Goal: Transaction & Acquisition: Purchase product/service

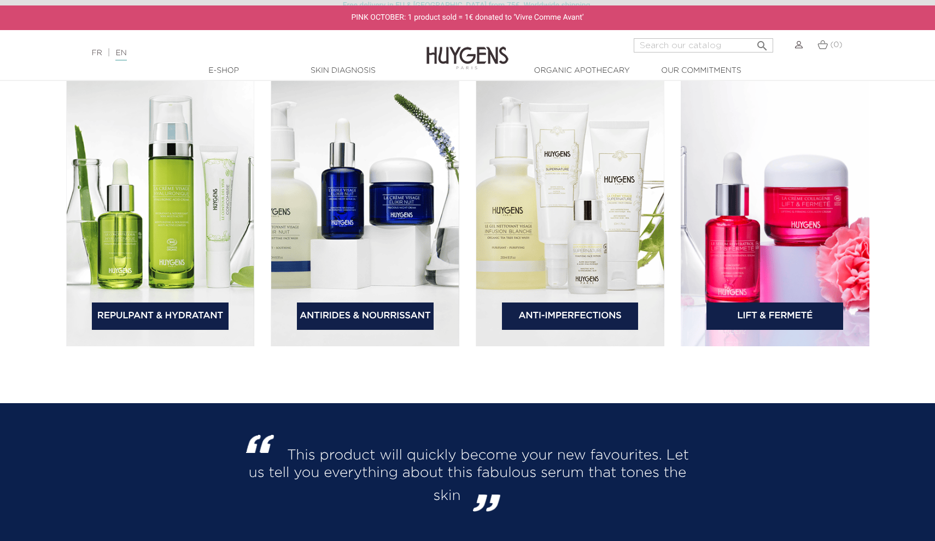
scroll to position [1731, 0]
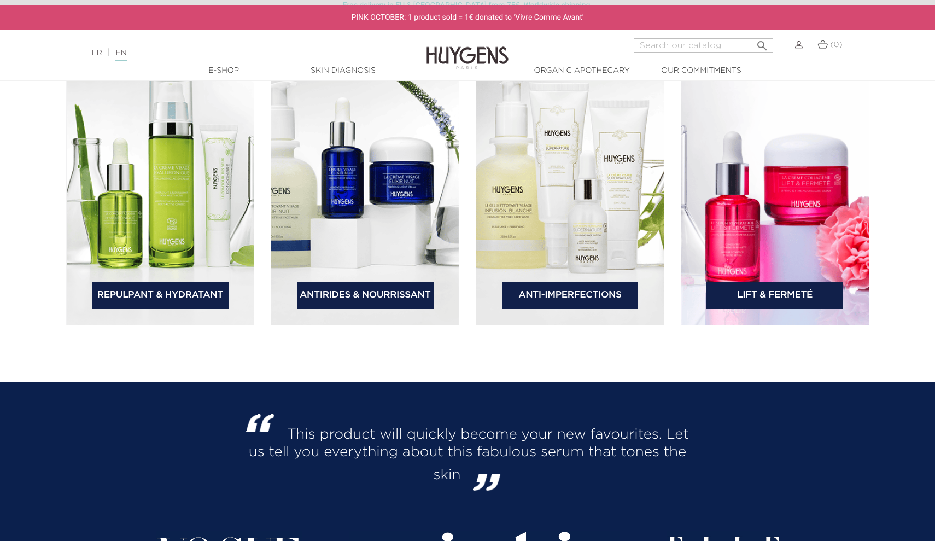
click at [787, 301] on link "Lift & Fermeté" at bounding box center [775, 295] width 137 height 27
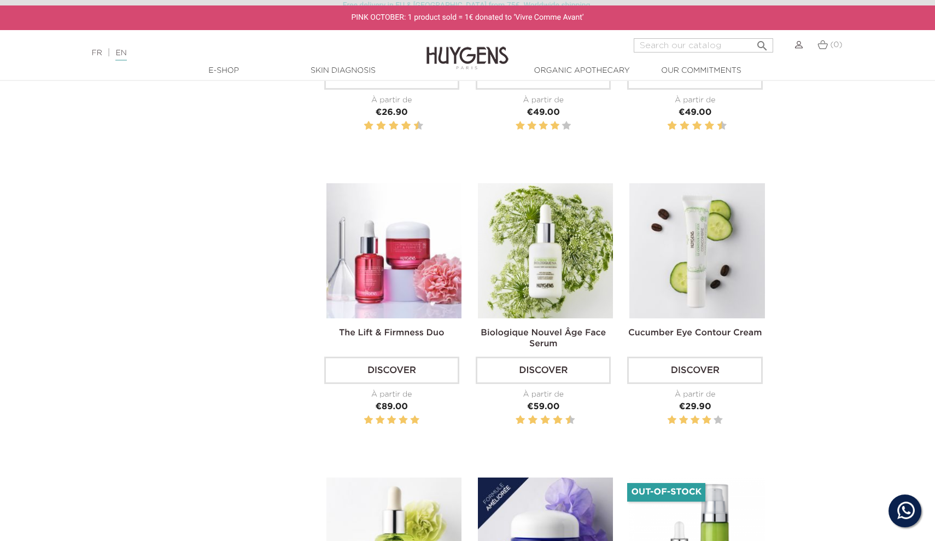
scroll to position [608, 0]
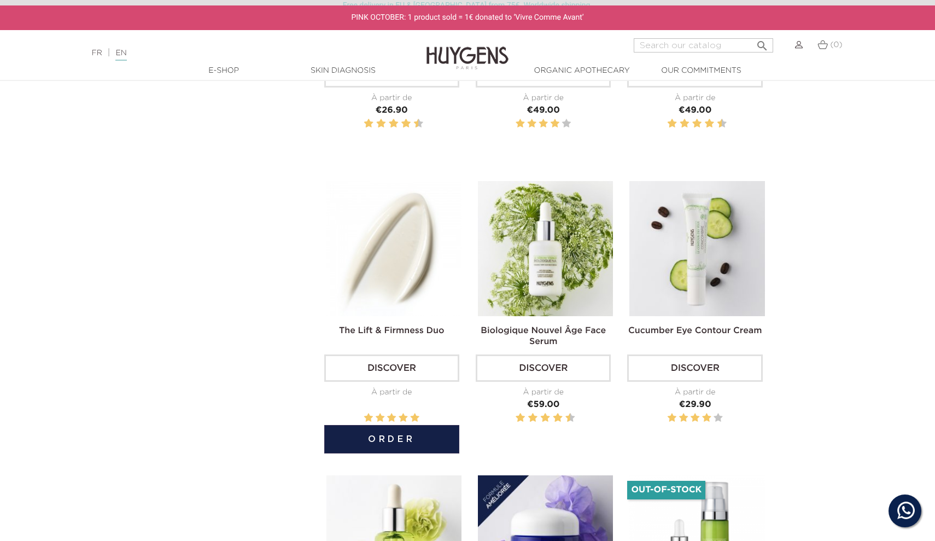
click at [391, 437] on button "Order" at bounding box center [391, 439] width 135 height 28
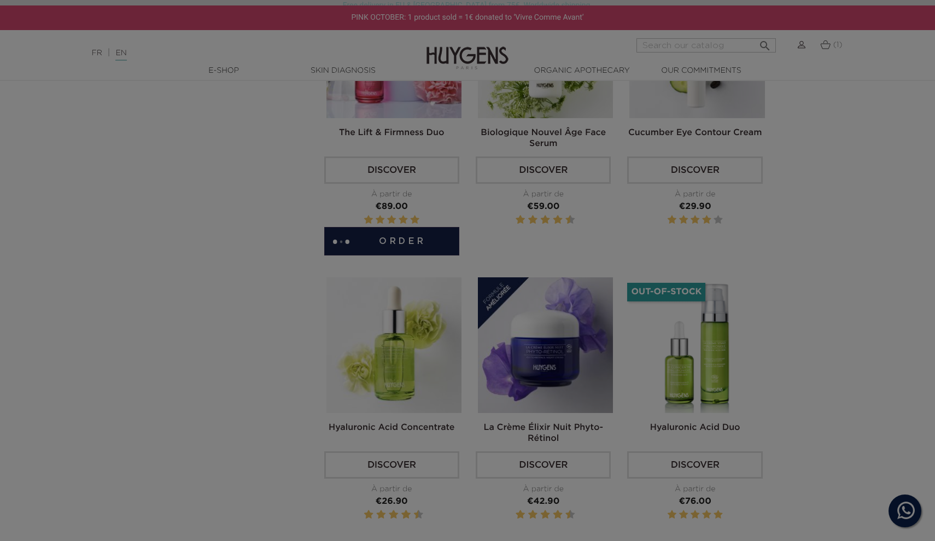
scroll to position [828, 0]
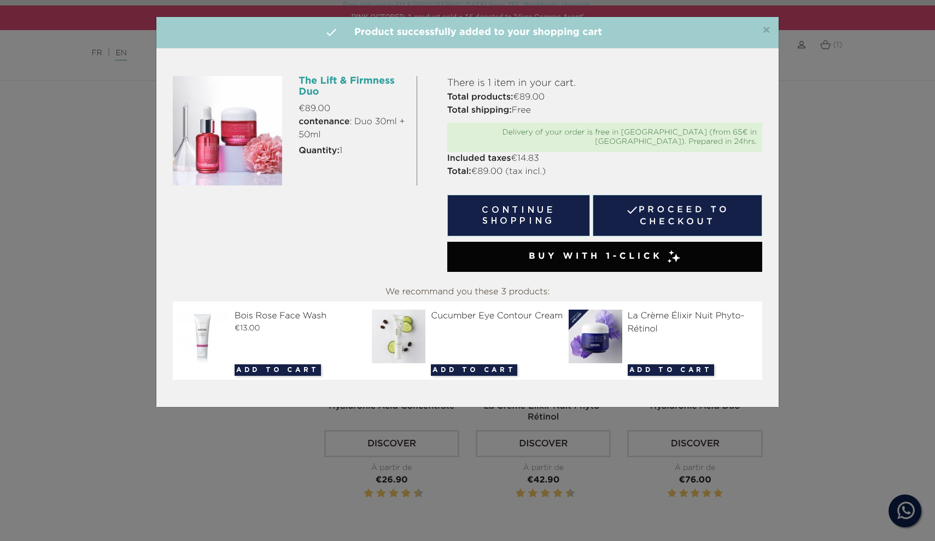
click at [774, 27] on div "×  Product successfully added to your shopping cart" at bounding box center [467, 33] width 623 height 32
click at [662, 364] on button "Add to cart" at bounding box center [671, 369] width 86 height 11
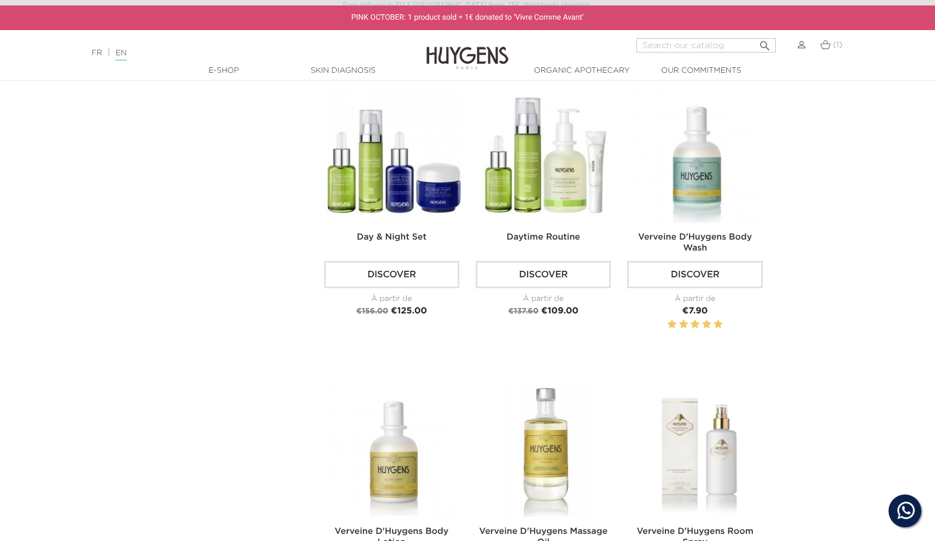
scroll to position [1578, 0]
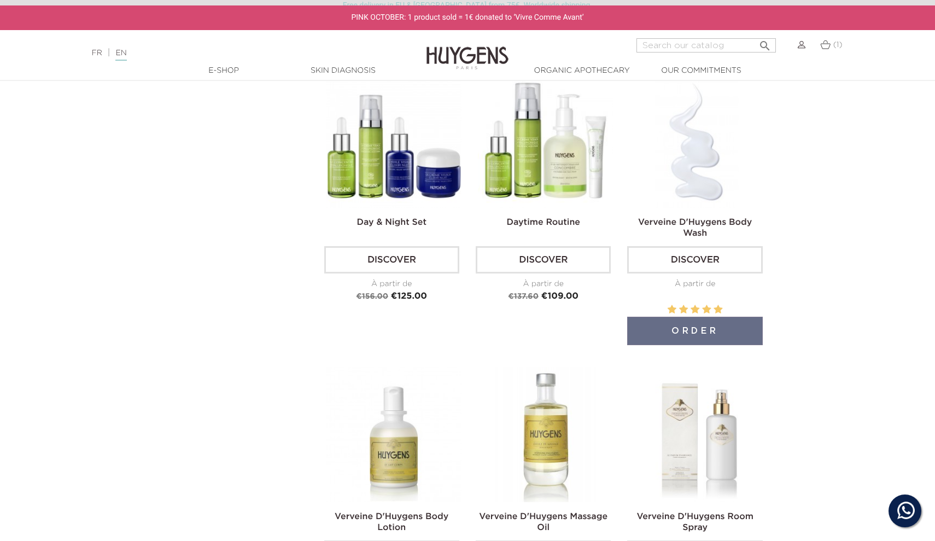
click at [687, 219] on link "Verveine D'Huygens Body Wash" at bounding box center [695, 228] width 114 height 20
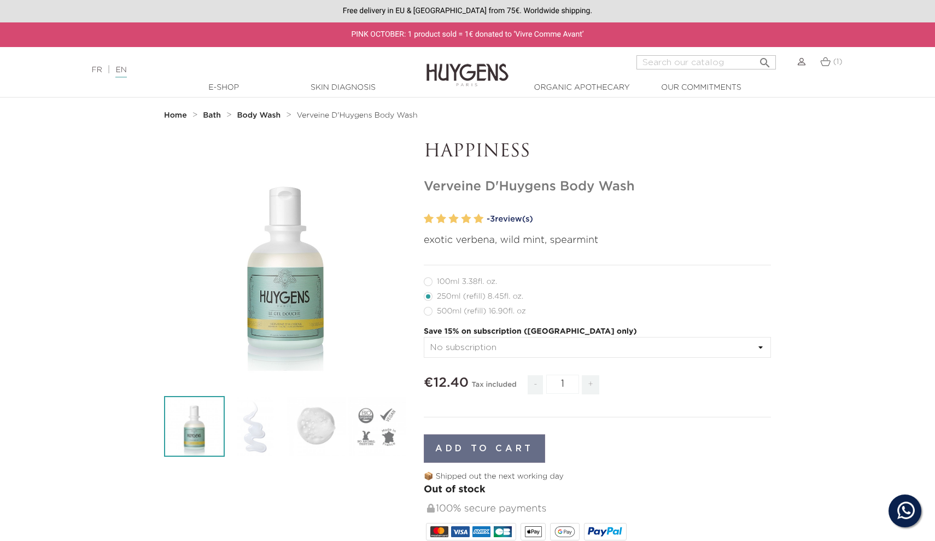
click at [431, 313] on label49"] "500ml (refill) 16.90fl. oz" at bounding box center [481, 311] width 115 height 9
radio input "true"
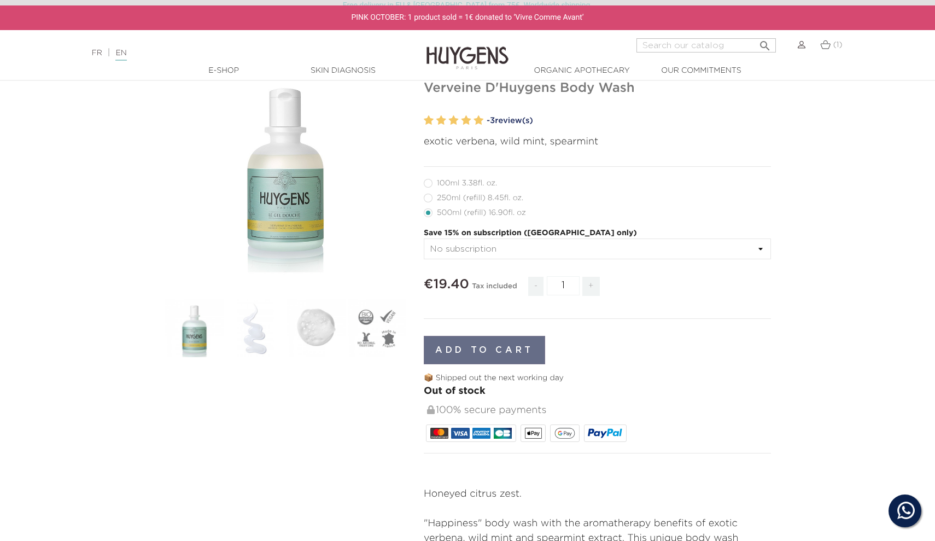
scroll to position [100, 0]
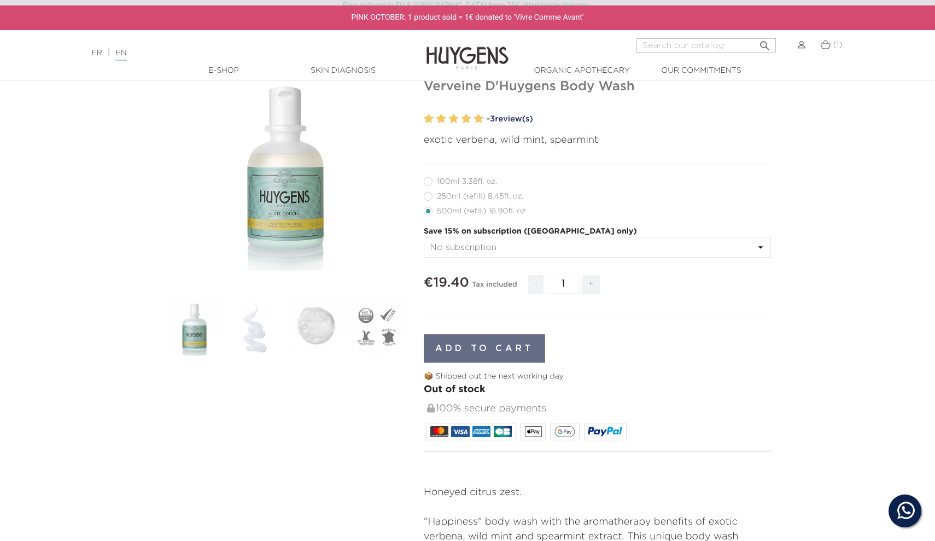
click at [593, 283] on span "+" at bounding box center [592, 284] width 18 height 19
type input "2"
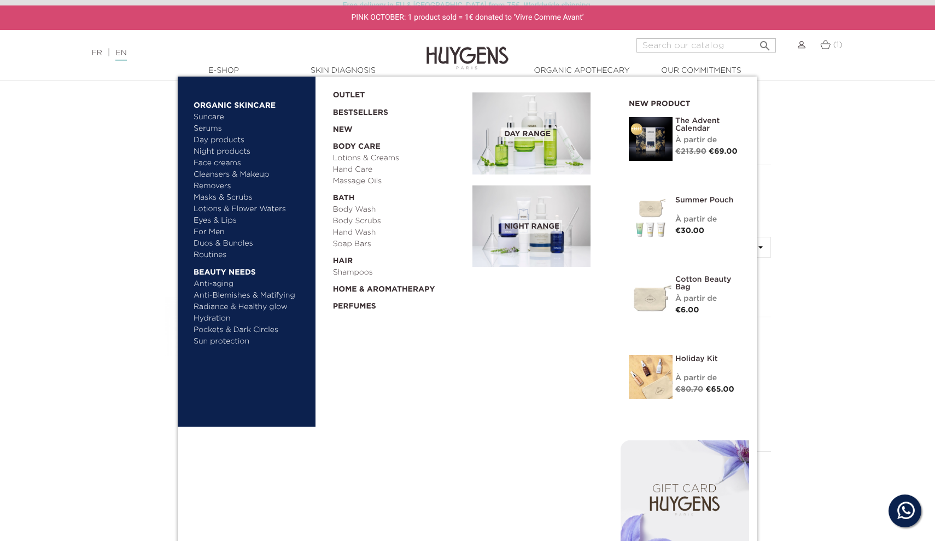
click at [352, 270] on link "Shampoos" at bounding box center [399, 272] width 132 height 11
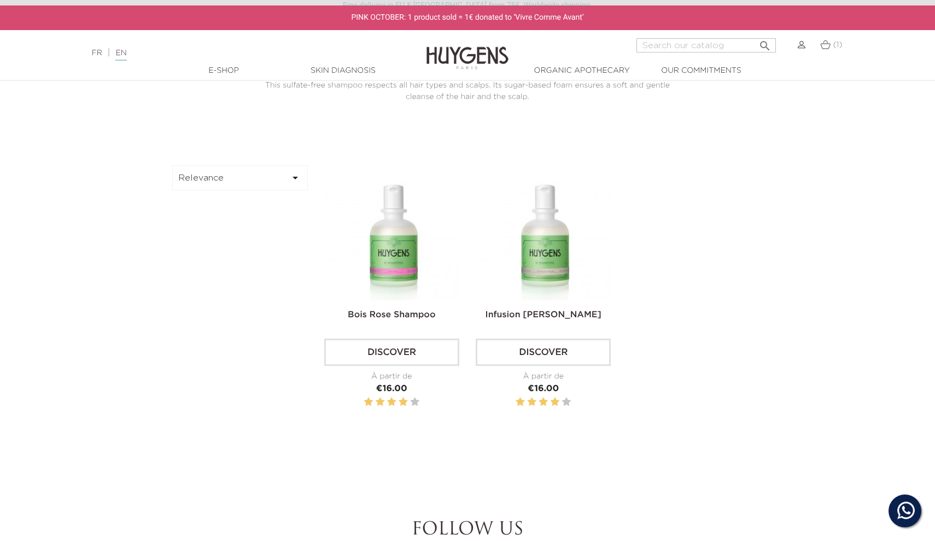
scroll to position [373, 0]
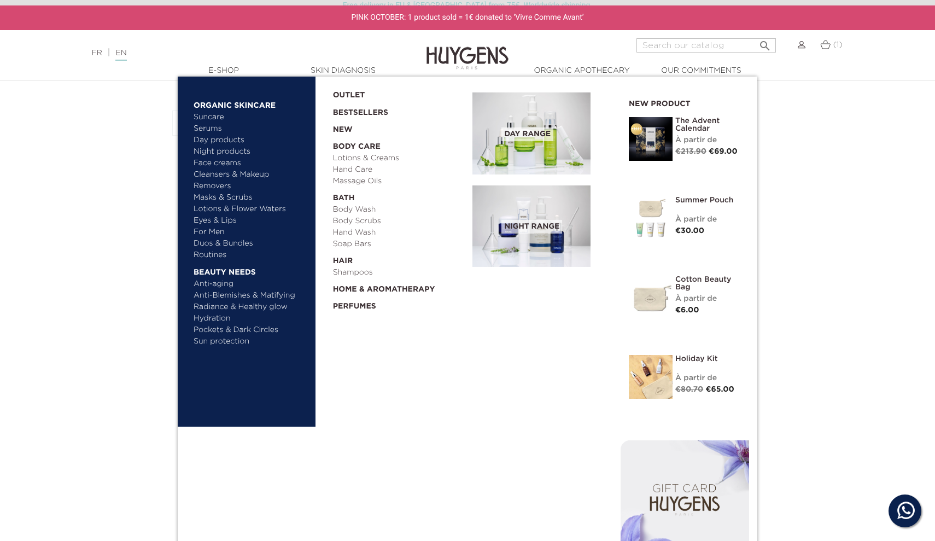
click at [354, 93] on link "OUTLET" at bounding box center [394, 92] width 123 height 17
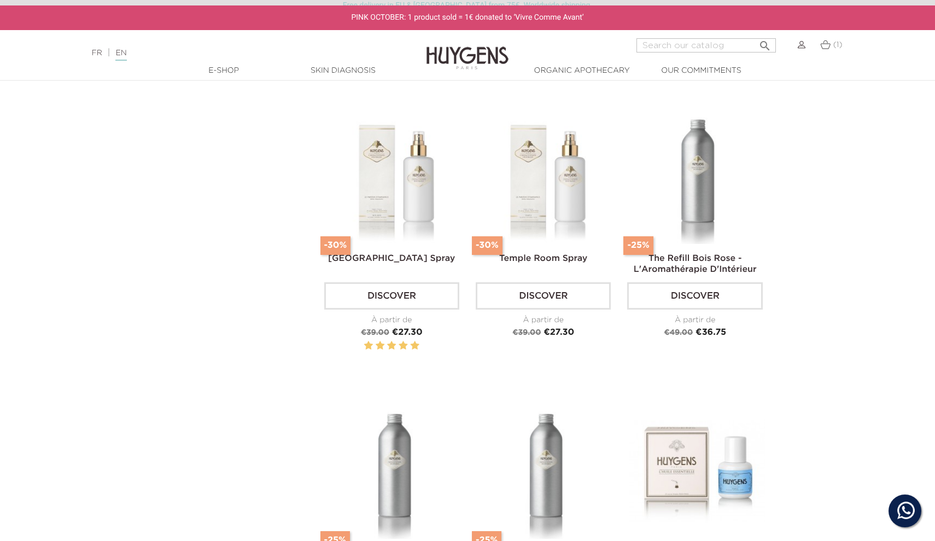
scroll to position [1427, 0]
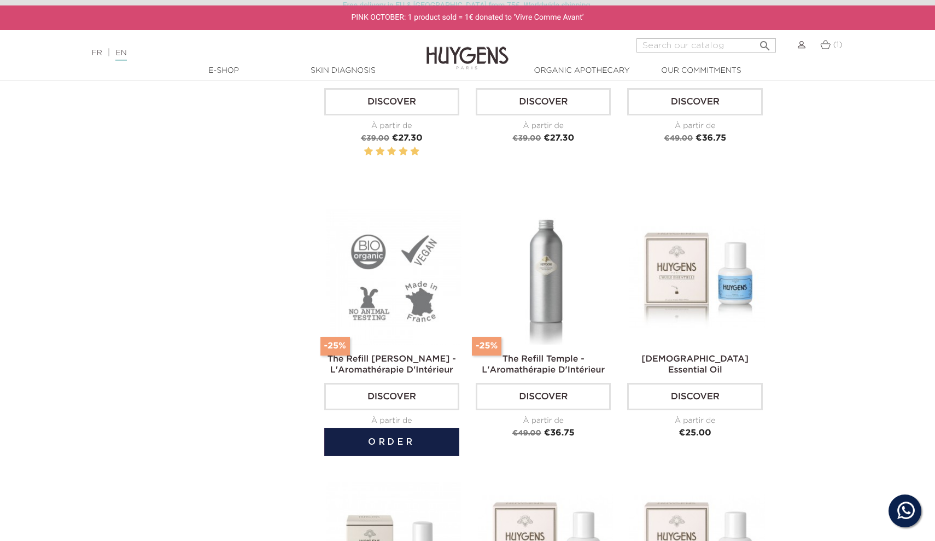
click at [390, 430] on button "Order" at bounding box center [391, 442] width 135 height 28
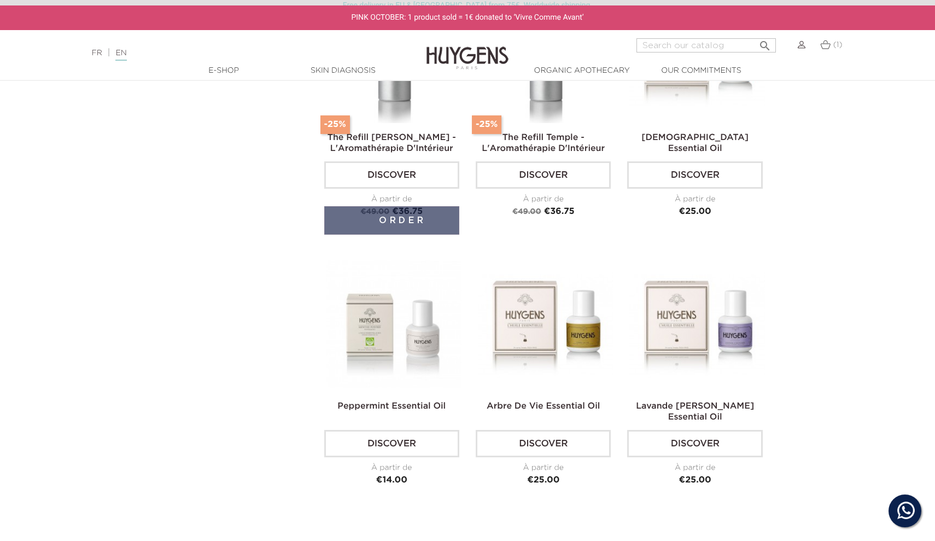
scroll to position [1738, 0]
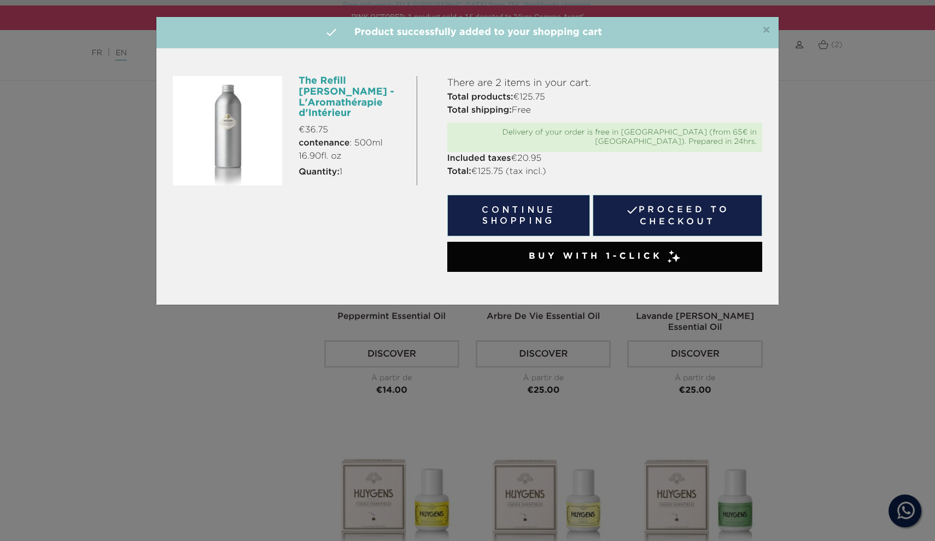
click at [765, 31] on span "×" at bounding box center [767, 30] width 8 height 13
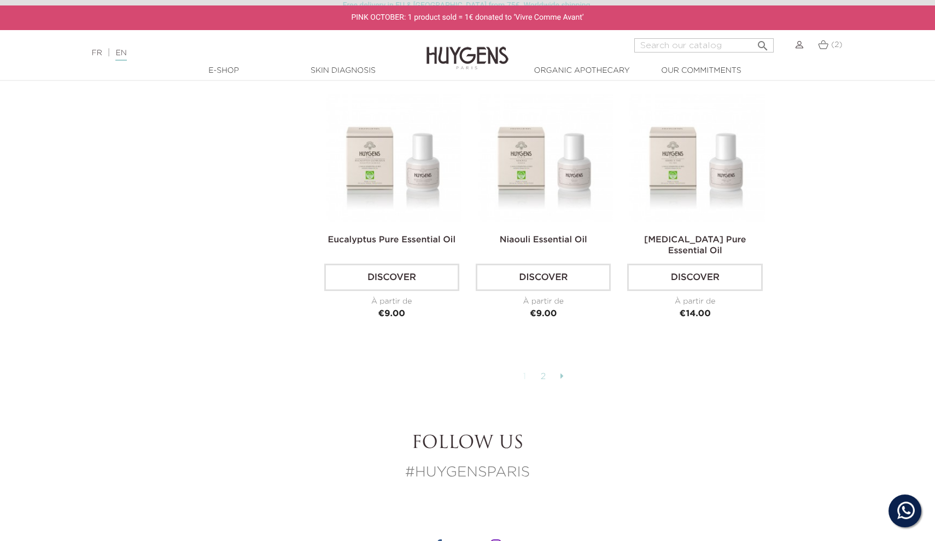
scroll to position [2719, 0]
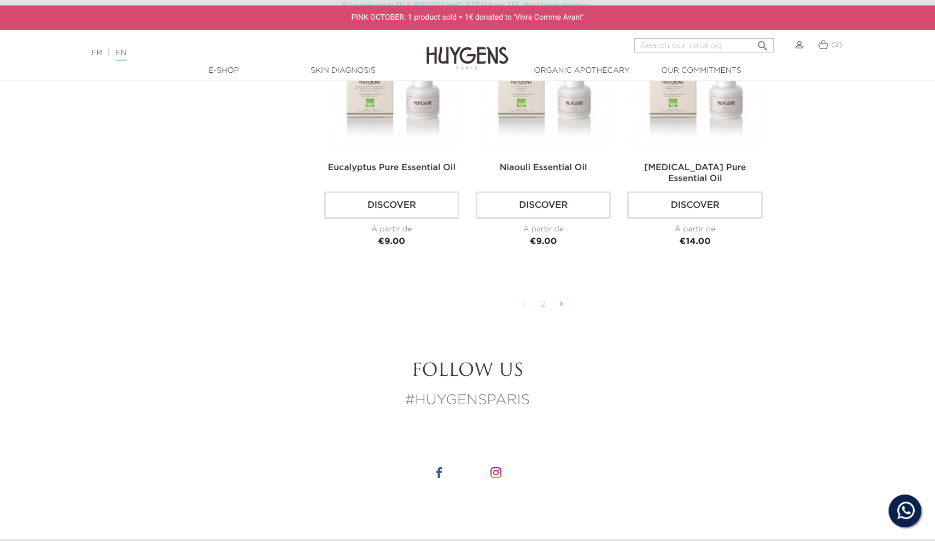
click at [542, 295] on link "2" at bounding box center [544, 304] width 17 height 19
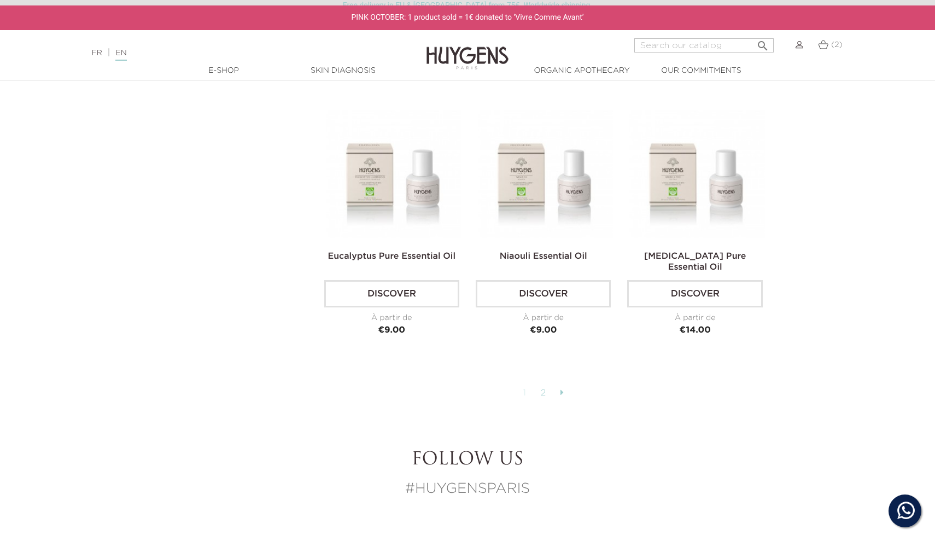
scroll to position [2631, 0]
click at [562, 388] on icon at bounding box center [562, 392] width 3 height 9
click at [544, 384] on link "2" at bounding box center [544, 393] width 17 height 19
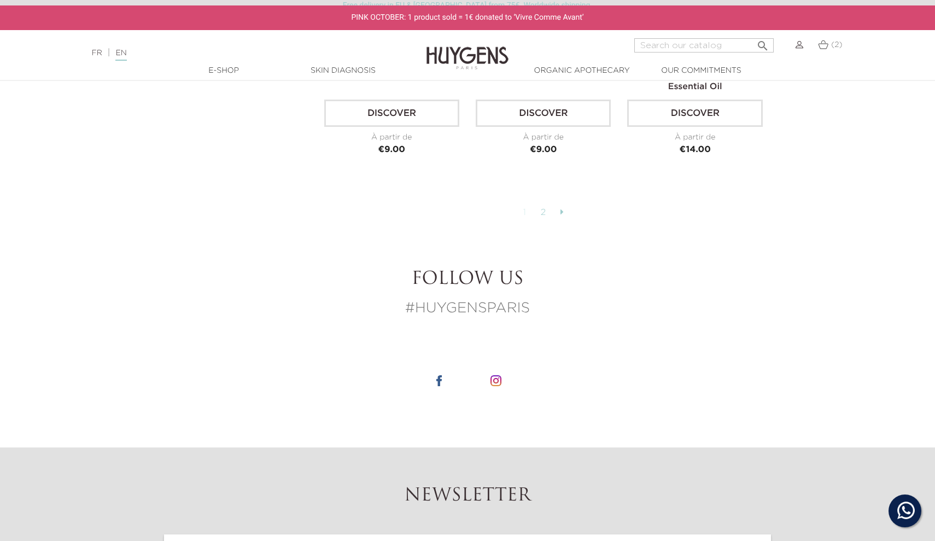
scroll to position [2732, 0]
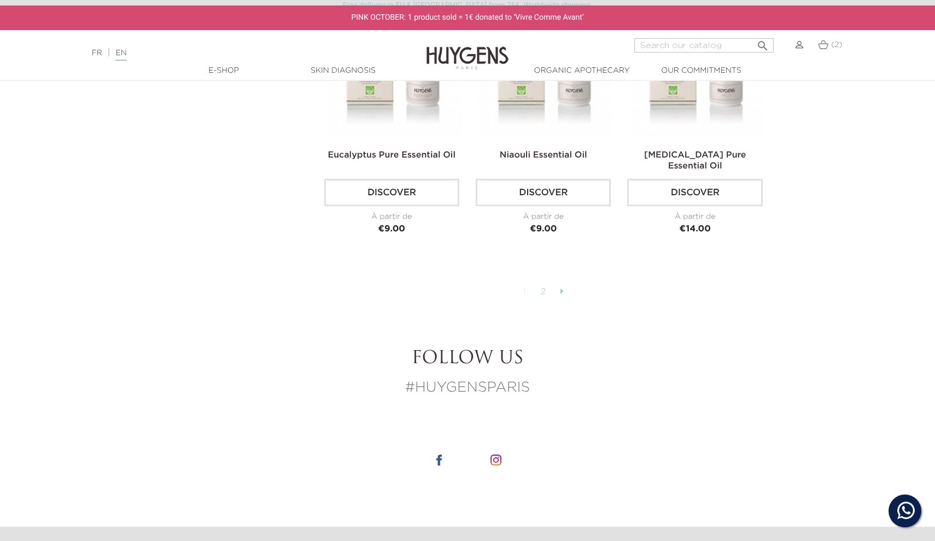
click at [542, 283] on link "2" at bounding box center [544, 292] width 17 height 19
click at [543, 283] on link "2" at bounding box center [544, 292] width 17 height 19
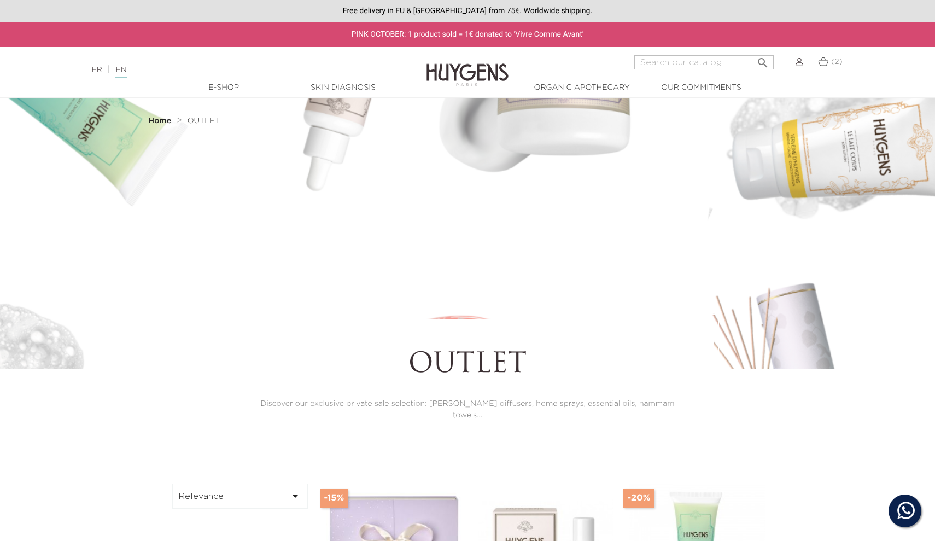
scroll to position [0, 0]
